Goal: Navigation & Orientation: Go to known website

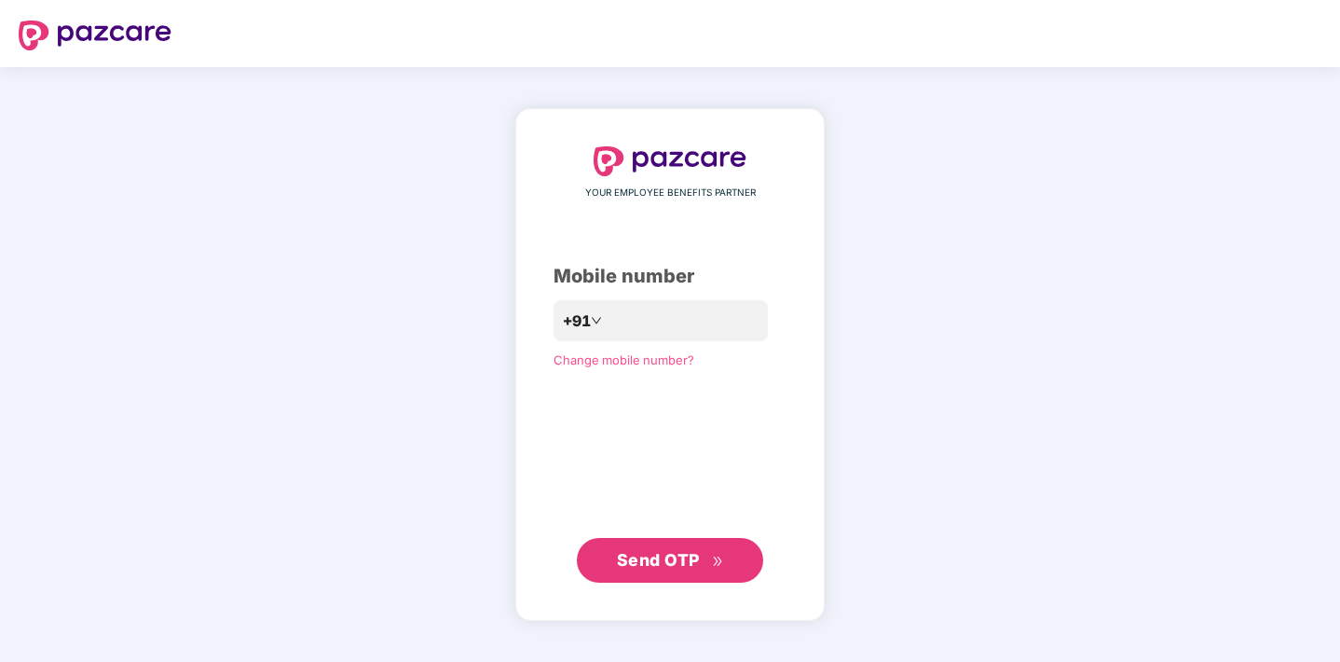
click at [245, 220] on div "YOUR EMPLOYEE BENEFITS PARTNER Mobile number +91 Change mobile number? Send OTP" at bounding box center [670, 364] width 1340 height 595
click at [93, 29] on img at bounding box center [95, 36] width 153 height 30
